Goal: Information Seeking & Learning: Stay updated

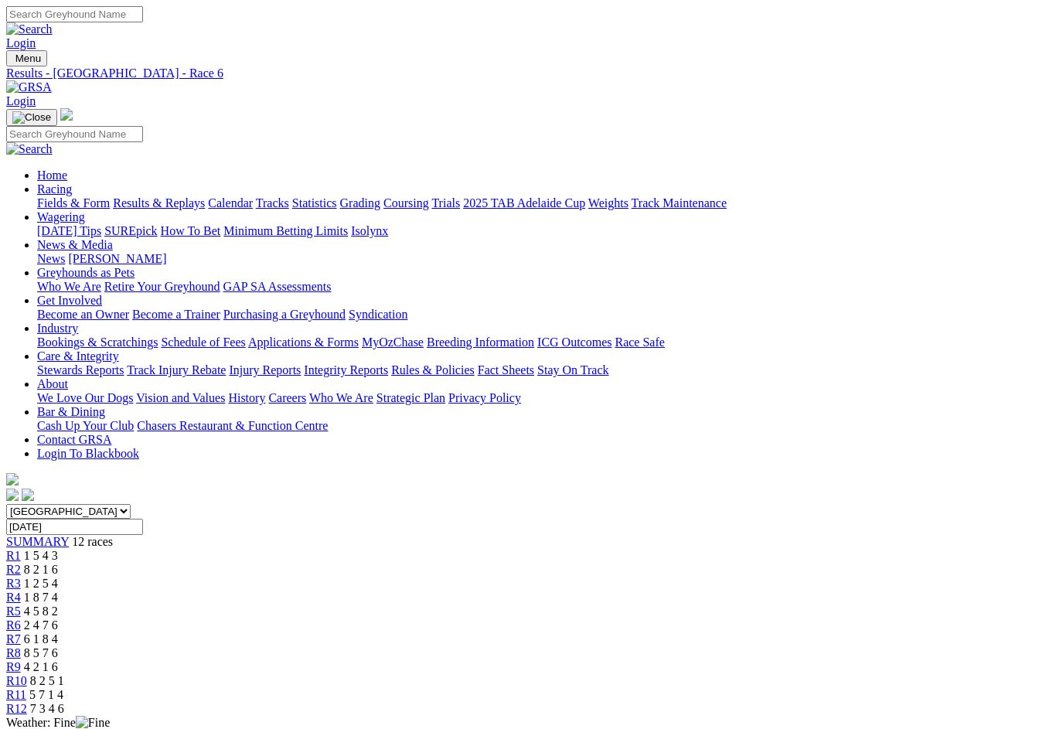
scroll to position [193, 0]
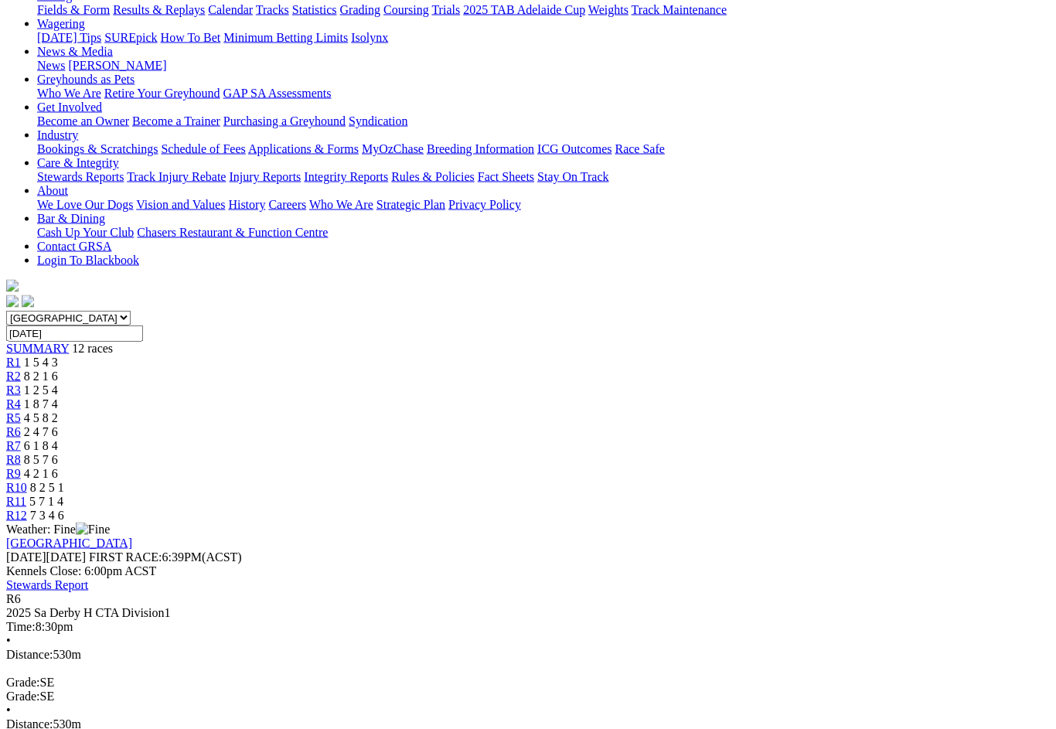
click at [27, 509] on span "R12" at bounding box center [16, 515] width 21 height 13
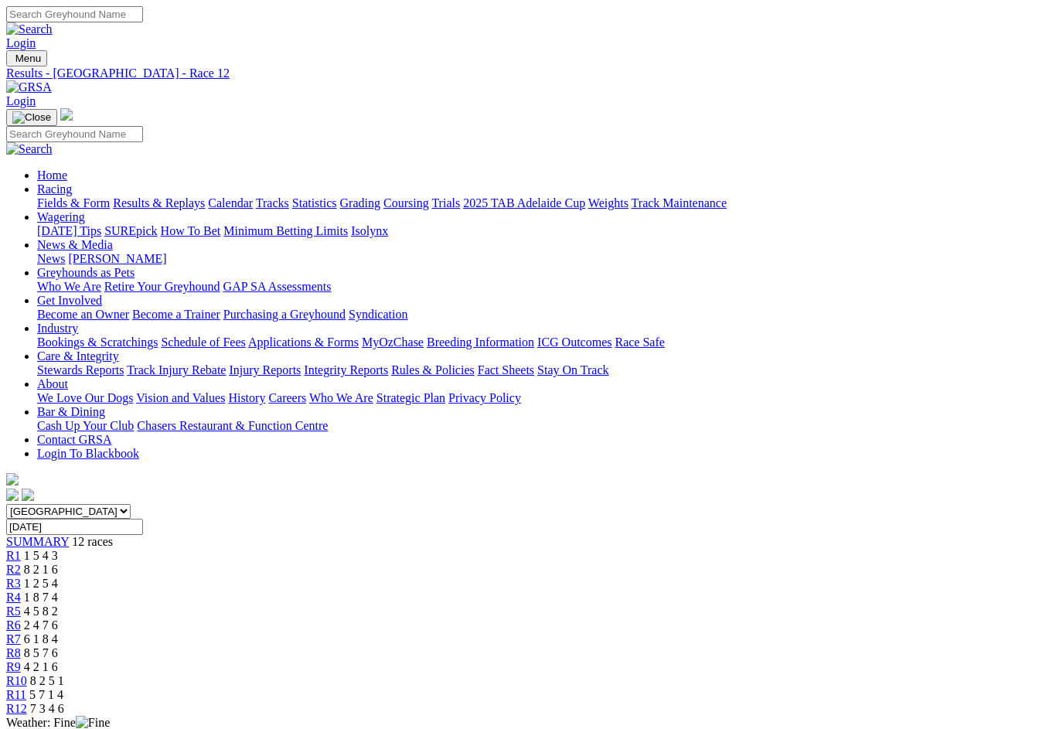
click at [21, 633] on link "R7" at bounding box center [13, 639] width 15 height 13
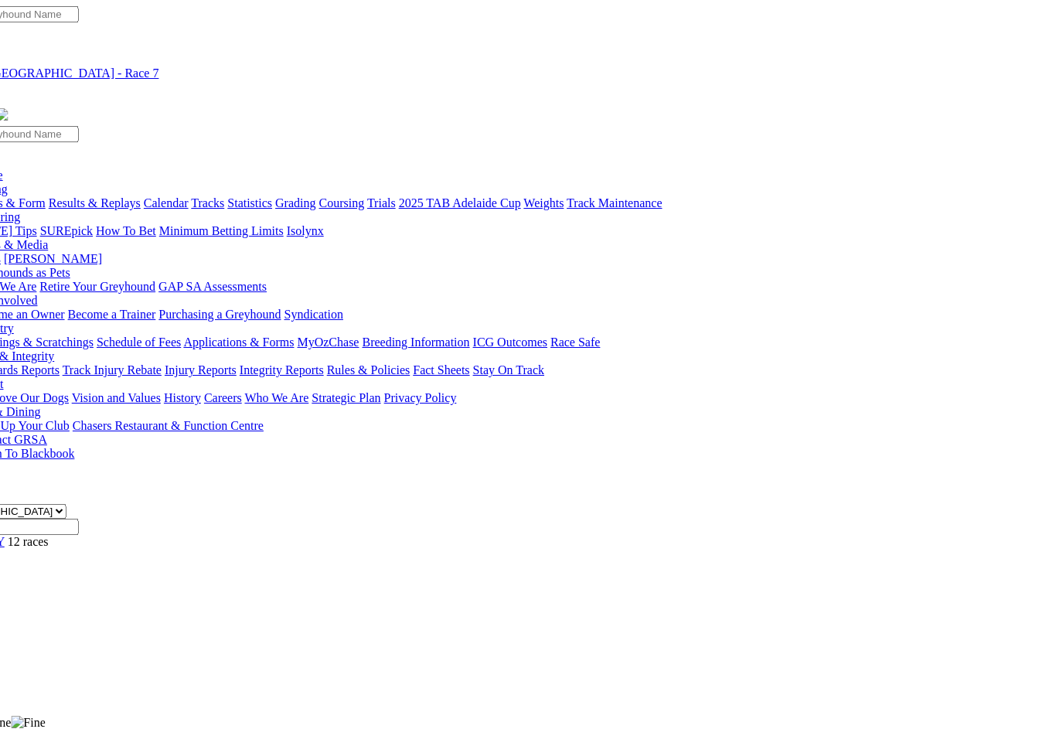
click at [79, 519] on input "Thursday, 11 Sep 2025" at bounding box center [10, 527] width 137 height 16
type input "[DATE]"
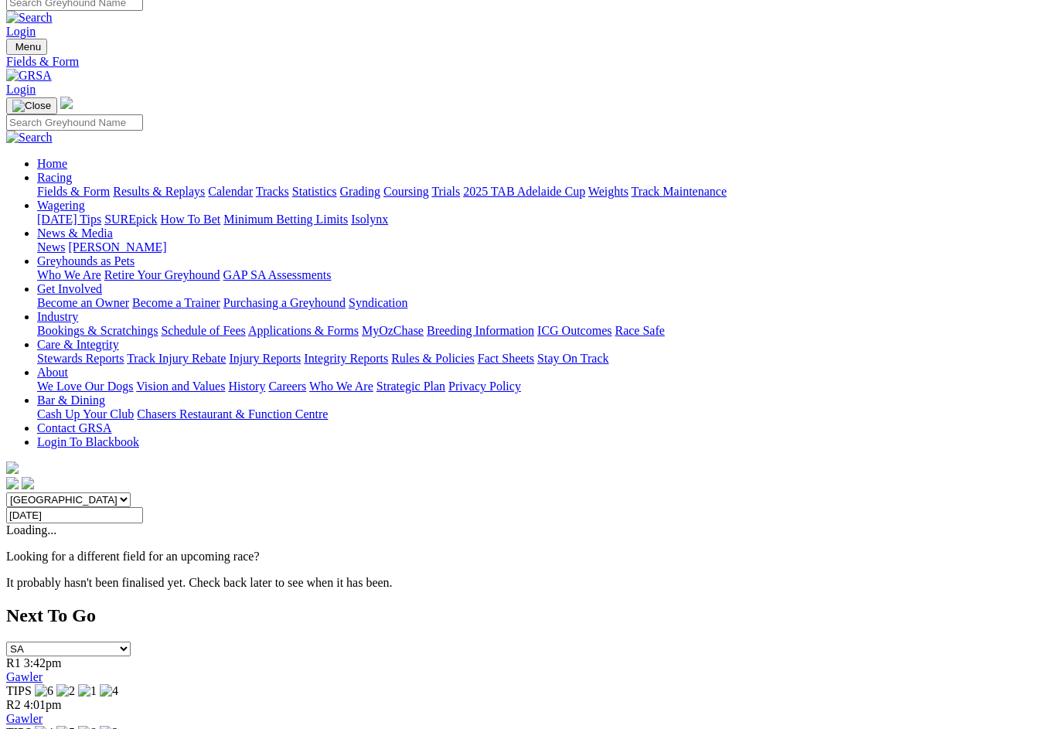
scroll to position [10, 0]
